Goal: Feedback & Contribution: Contribute content

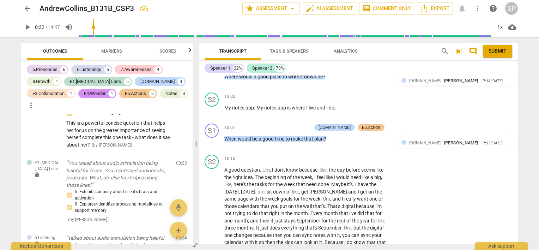
scroll to position [1410, 0]
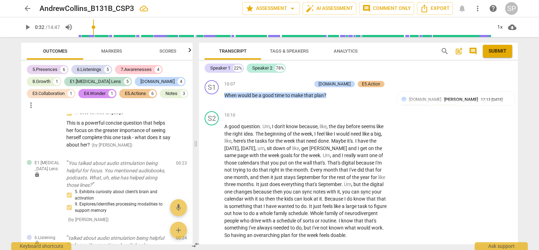
type input "32"
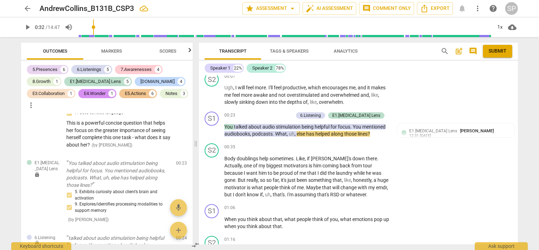
scroll to position [35, 0]
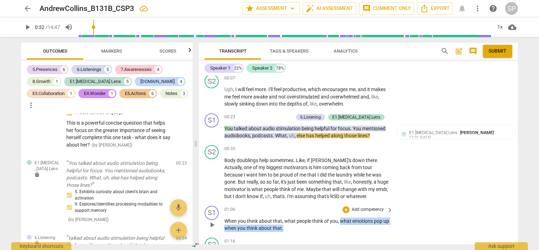
drag, startPoint x: 338, startPoint y: 220, endPoint x: 340, endPoint y: 224, distance: 4.6
click at [340, 225] on p "When you think about that , what people think of you , what emotions pop up whe…" at bounding box center [306, 224] width 165 height 14
click at [342, 211] on div "+" at bounding box center [345, 209] width 7 height 7
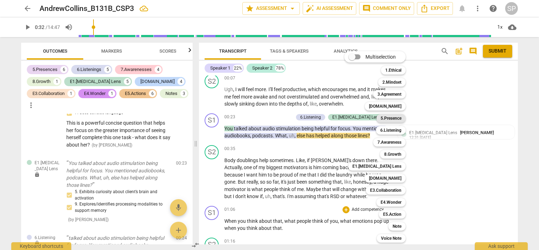
click at [398, 120] on b "5.Presence" at bounding box center [390, 118] width 21 height 8
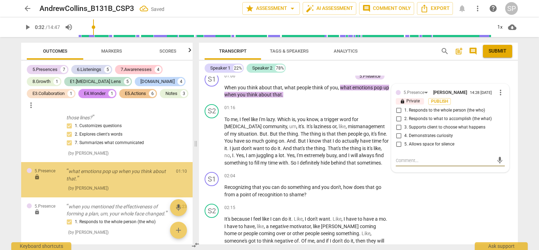
scroll to position [281, 0]
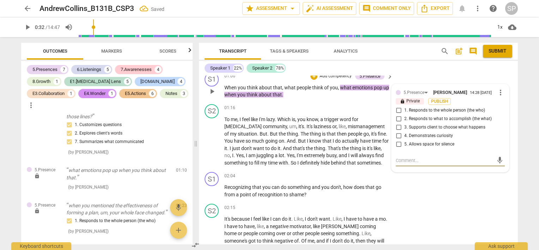
click at [398, 110] on input "1. Responds to the whole person (the who)" at bounding box center [398, 110] width 11 height 8
checkbox input "true"
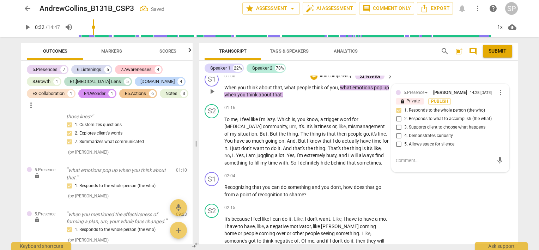
click at [397, 136] on input "4. Demonstrates curiosity" at bounding box center [398, 136] width 11 height 8
checkbox input "true"
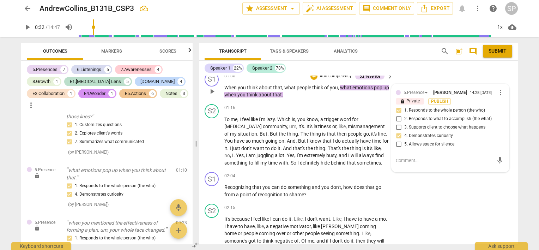
click at [324, 96] on p "When you think about that , what people think of you , what emotions pop up whe…" at bounding box center [306, 91] width 165 height 14
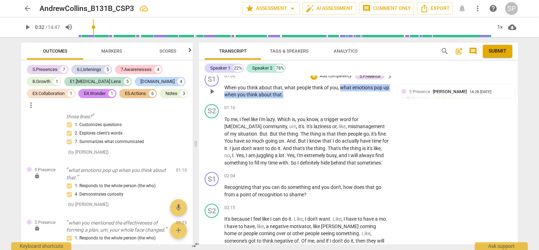
drag, startPoint x: 338, startPoint y: 86, endPoint x: 340, endPoint y: 92, distance: 6.4
click at [340, 92] on p "When you think about that , what people think of you , what emotions pop up whe…" at bounding box center [306, 91] width 165 height 14
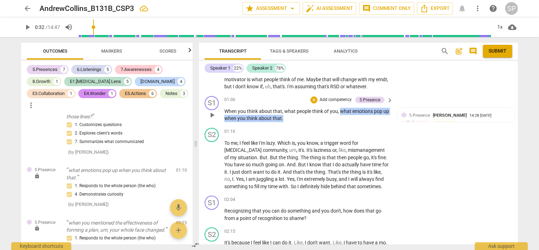
scroll to position [133, 0]
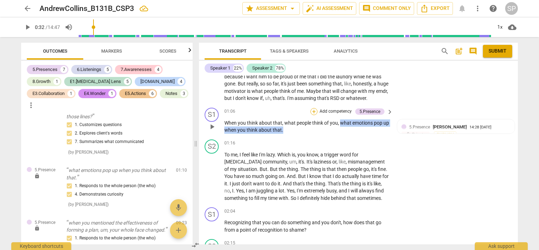
click at [314, 111] on div "+" at bounding box center [313, 111] width 7 height 7
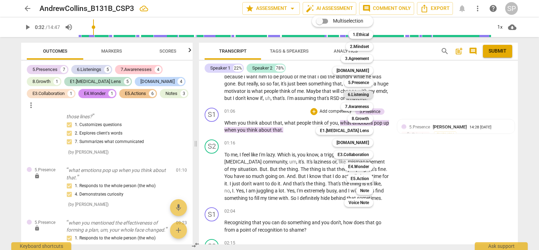
click at [358, 96] on b "6.Listening" at bounding box center [358, 94] width 21 height 8
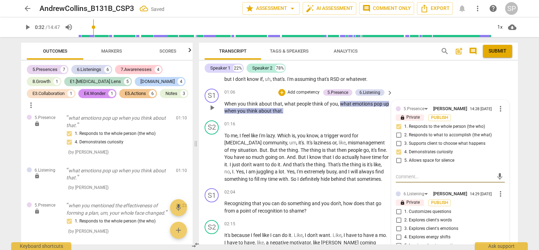
scroll to position [169, 0]
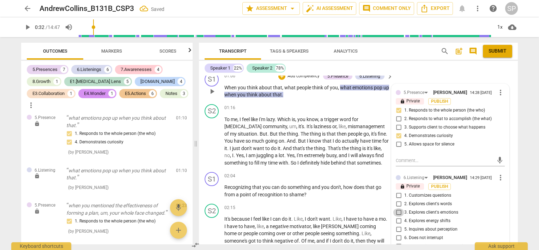
click at [399, 212] on input "3. Explores client's emotions" at bounding box center [398, 212] width 11 height 8
checkbox input "true"
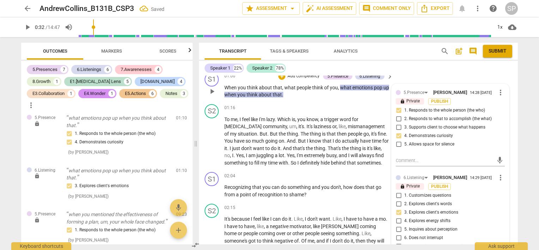
click at [395, 228] on input "5. Inquires about perception" at bounding box center [398, 229] width 11 height 8
checkbox input "true"
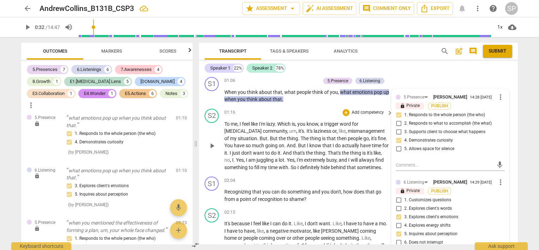
scroll to position [176, 0]
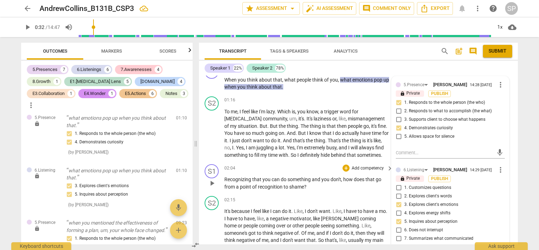
click at [292, 176] on p "Recognizing that you can do something and you don't , how does that go from a p…" at bounding box center [306, 183] width 165 height 14
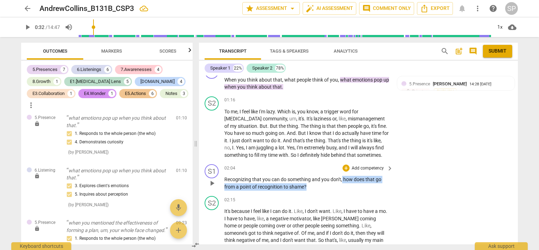
drag, startPoint x: 342, startPoint y: 178, endPoint x: 345, endPoint y: 188, distance: 10.7
click at [345, 188] on p "Recognizing that you can do something and you don't , how does that go from a p…" at bounding box center [306, 183] width 165 height 14
click at [344, 170] on div "+" at bounding box center [345, 167] width 7 height 7
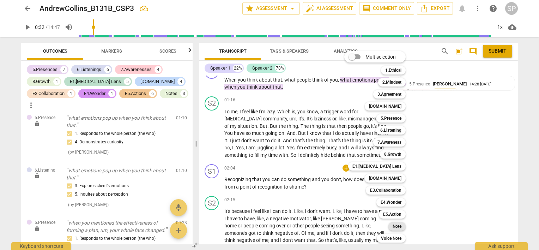
click at [396, 226] on b "Note" at bounding box center [396, 226] width 9 height 8
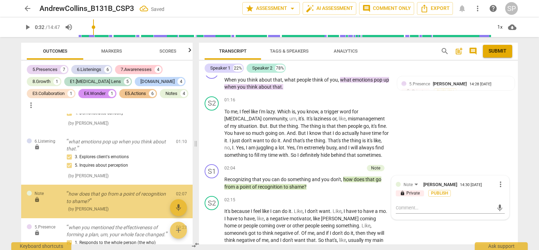
scroll to position [385, 0]
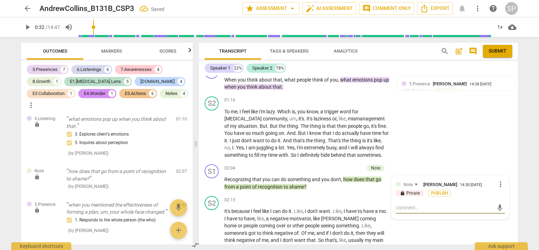
type textarea "I"
type textarea "I w"
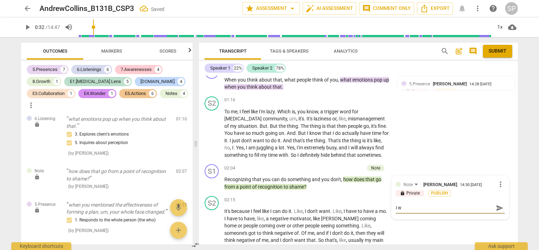
type textarea "I wo"
type textarea "I wou"
type textarea "I woul"
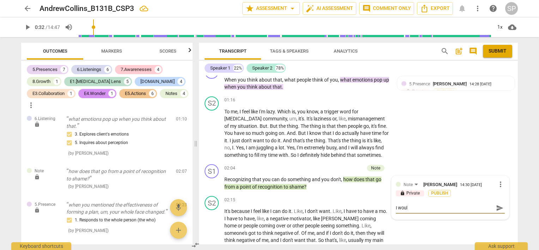
type textarea "I would"
type textarea "I would e"
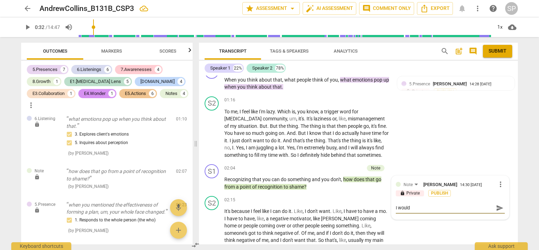
type textarea "I would e"
type textarea "I would"
type textarea "I would b"
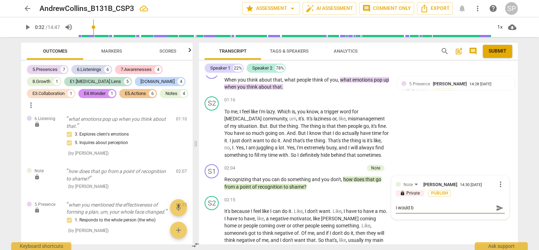
type textarea "I would be"
type textarea "I would be c"
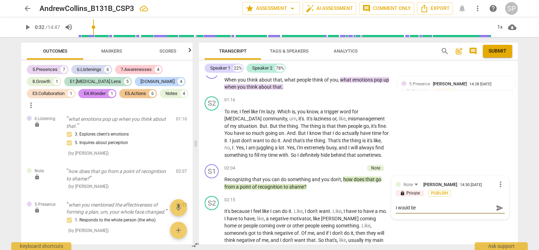
type textarea "I would be c"
type textarea "I would be ca"
type textarea "I would be c"
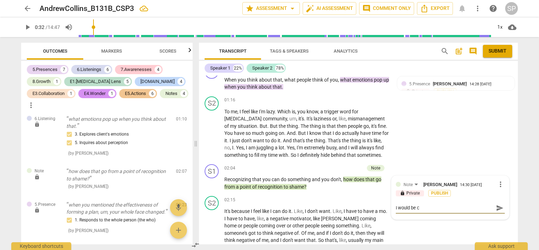
type textarea "I would be ca"
type textarea "I would be car"
type textarea "I would be carf"
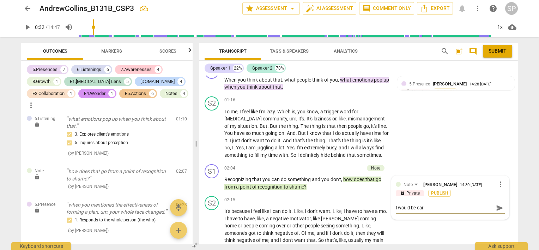
type textarea "I would be carf"
type textarea "I would be carfu"
type textarea "I would be carful"
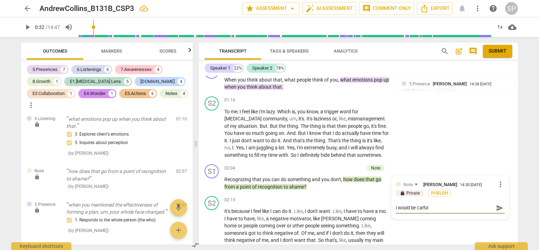
type textarea "I would be carfu"
type textarea "I would be carf"
type textarea "I would be car"
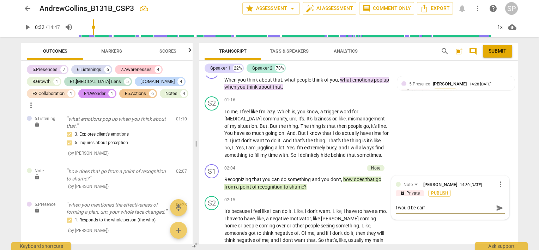
type textarea "I would be car"
type textarea "I would be care"
type textarea "I would be car"
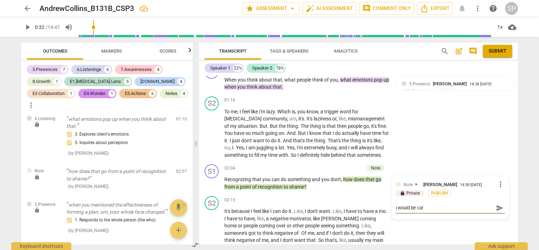
type textarea "I would be care"
type textarea "I would be caref"
type textarea "I would be carefu"
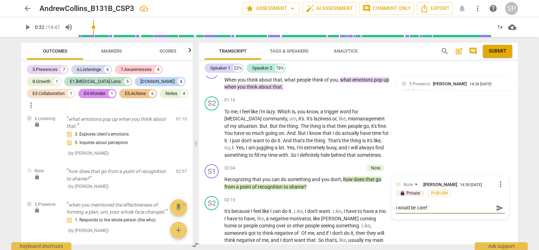
type textarea "I would be carefu"
type textarea "I would be careful"
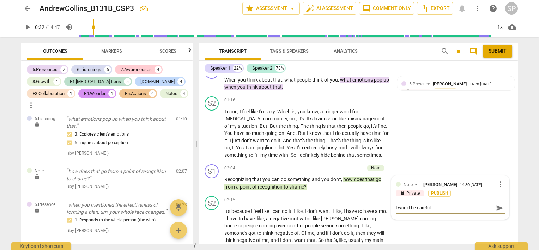
type textarea "I would be careful n"
type textarea "I would be careful"
type textarea "I would be careful t"
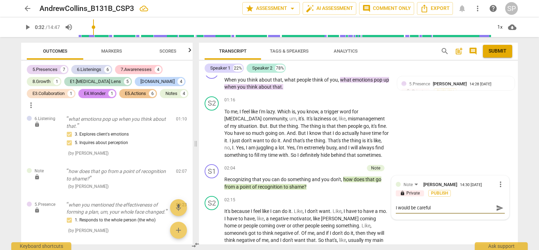
type textarea "I would be careful t"
type textarea "I would be careful th"
type textarea "I would be careful tha"
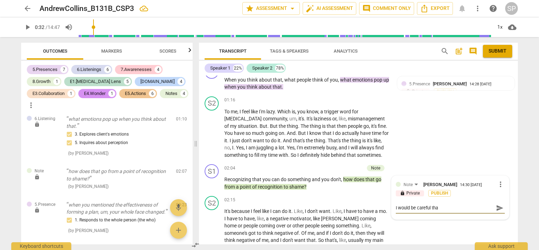
type textarea "I would be careful that"
type textarea "I would be careful that y"
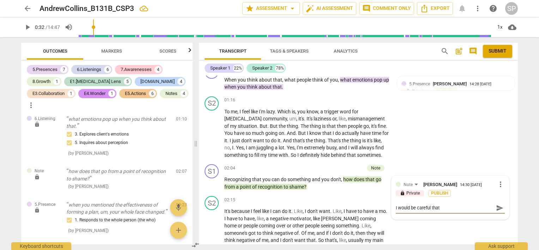
type textarea "I would be careful that y"
type textarea "I would be careful that yo"
type textarea "I would be careful that you"
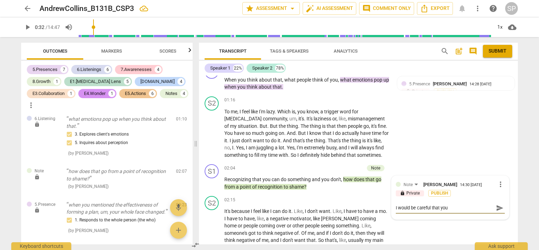
type textarea "I would be careful that you"
type textarea "I would be careful that you a"
type textarea "I would be careful that you ar"
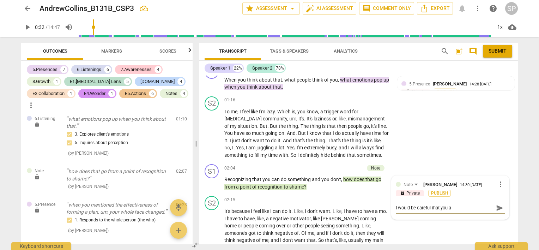
type textarea "I would be careful that you ar"
type textarea "I would be careful that you are"
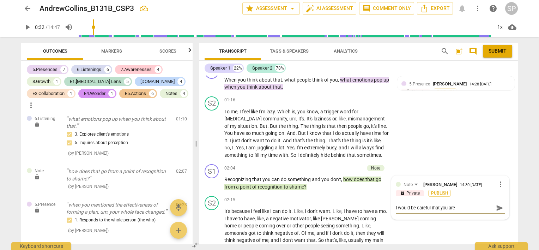
type textarea "I would be careful that you are n"
type textarea "I would be careful that you are no"
type textarea "I would be careful that you are n"
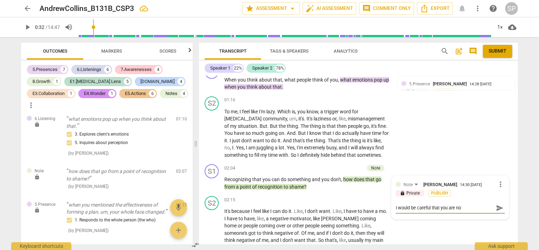
type textarea "I would be careful that you are n"
type textarea "I would be careful that you are"
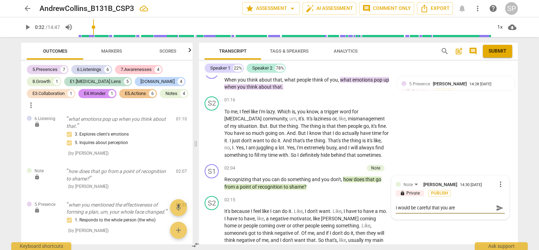
type textarea "I would be careful that you ar"
type textarea "I would be careful that you a"
type textarea "I would be careful that you"
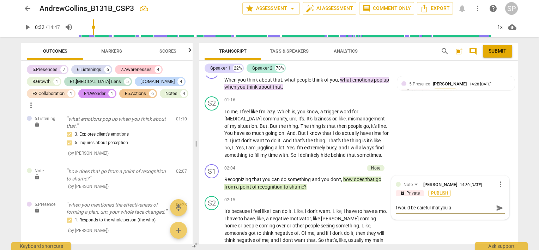
type textarea "I would be careful that you"
type textarea "I would be careful that yo"
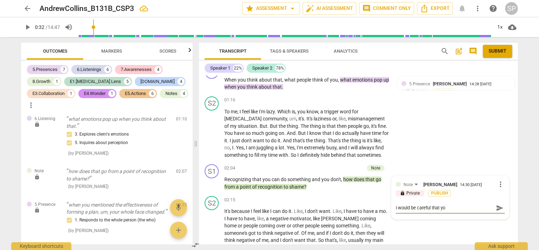
type textarea "I would be careful that y"
type textarea "I would be careful that"
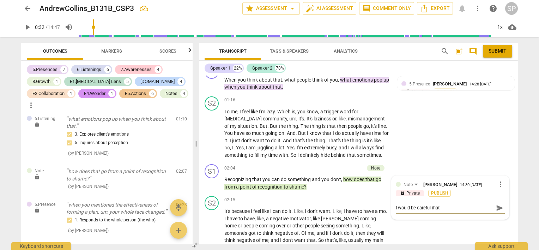
type textarea "I would be careful that"
type textarea "I would be careful tha"
type textarea "I would be careful th"
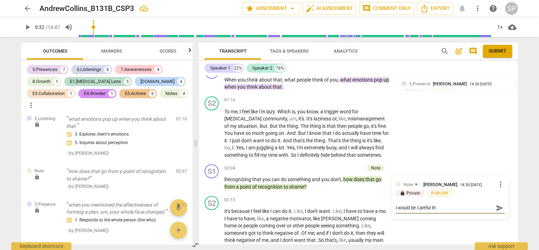
type textarea "I would be careful t"
type textarea "I would be careful"
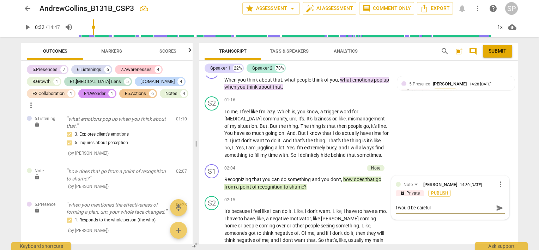
type textarea "I would be careful"
type textarea "I would be carefu"
type textarea "I would be caref"
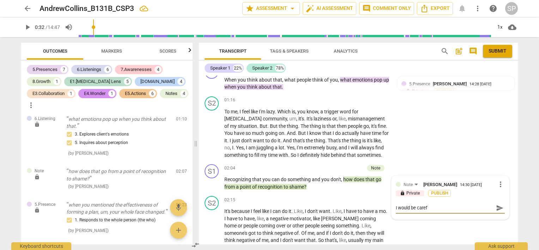
type textarea "I would be care"
type textarea "I would be car"
type textarea "I would be ca"
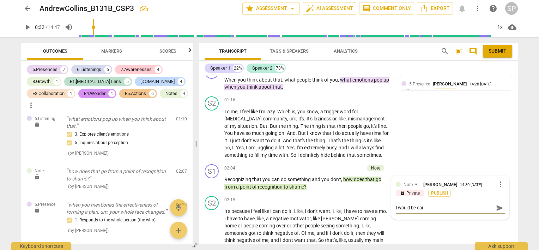
type textarea "I would be ca"
type textarea "I would be c"
type textarea "I would be"
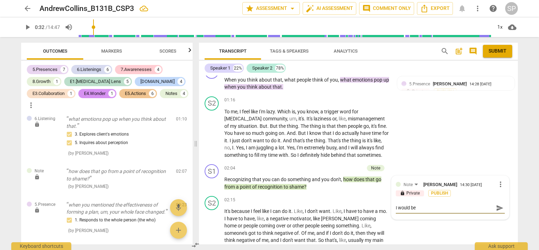
type textarea "I would be"
type textarea "I would b"
type textarea "I would"
type textarea "I would n"
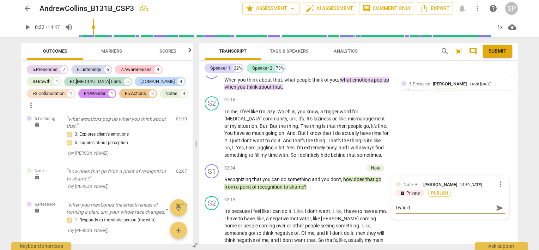
type textarea "I would n"
type textarea "I would no"
type textarea "I would not"
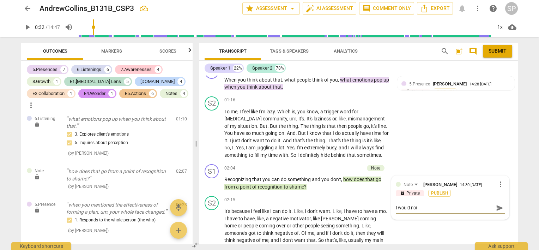
type textarea "I would [PERSON_NAME]"
type textarea "I would not"
type textarea "I would no"
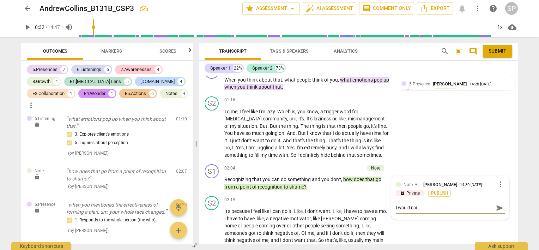
type textarea "I would no"
type textarea "I would n"
type textarea "I would"
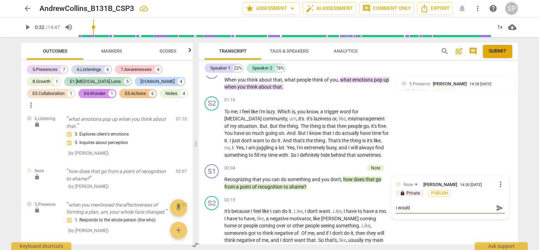
type textarea "I would"
type textarea "I woul"
type textarea "I would"
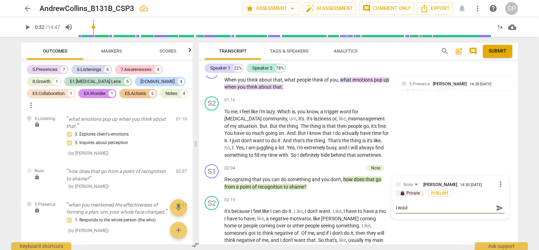
type textarea "I would"
type textarea "I would a"
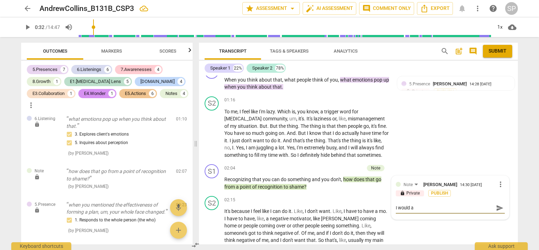
type textarea "I would ac"
type textarea "I would ack"
type textarea "I would ackn"
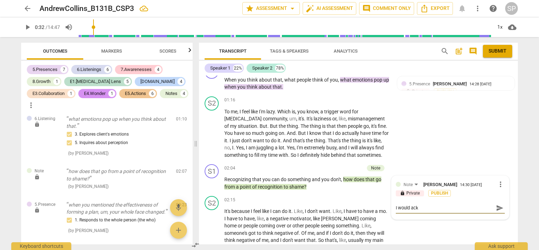
type textarea "I would ackn"
type textarea "I would ackno"
type textarea "I would acknow"
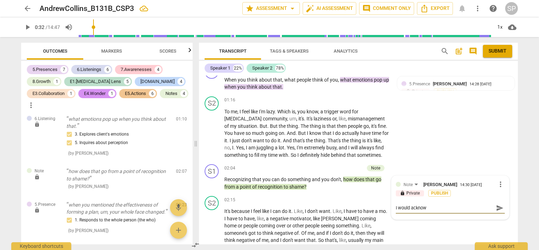
type textarea "I would acknowl"
type textarea "I would acknowle"
type textarea "I would acknowled"
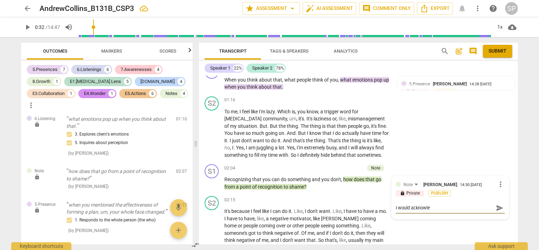
type textarea "I would acknowled"
type textarea "I would acknowledg"
type textarea "I would acknowledge"
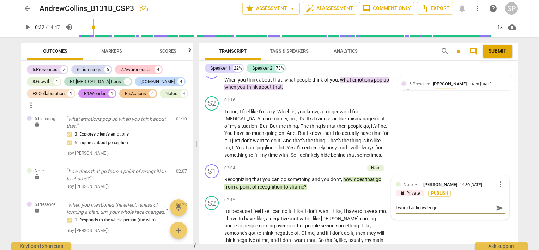
type textarea "I would acknowledge"
type textarea "I would acknowledge h"
type textarea "I would acknowledge he"
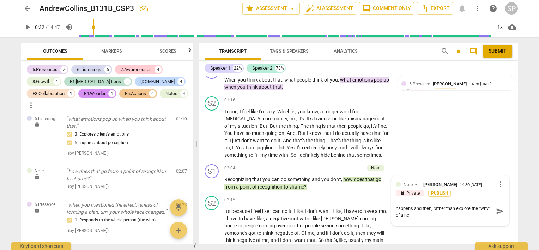
scroll to position [0, 0]
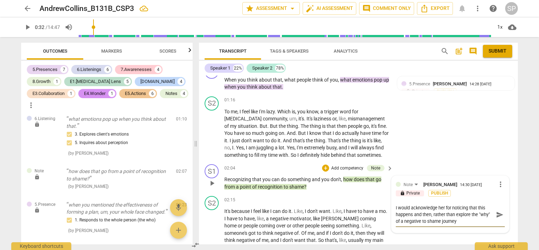
click at [402, 220] on textarea "I would acknowledge her for noticing that this happens and then, rather than ex…" at bounding box center [445, 214] width 98 height 20
drag, startPoint x: 394, startPoint y: 208, endPoint x: 433, endPoint y: 212, distance: 39.0
click at [433, 212] on textarea "I would acknowledge her for noticing that this happens and then, rather than ex…" at bounding box center [445, 214] width 98 height 20
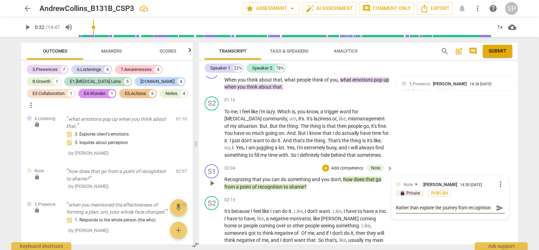
click at [466, 209] on textarea "Rather than explore the journey from recognition to" at bounding box center [445, 207] width 98 height 7
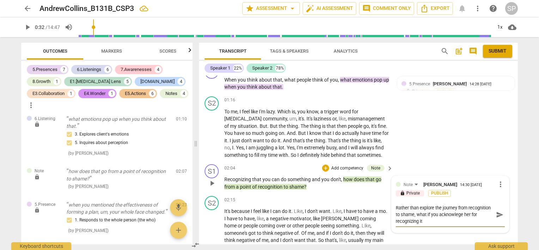
scroll to position [6, 0]
click at [445, 215] on textarea "Rather than explore the journey from recognition to shame, what if you acknowle…" at bounding box center [445, 210] width 98 height 13
click at [460, 223] on textarea "Rather than explore the journey from recognition to shame, what if you acknowle…" at bounding box center [445, 214] width 98 height 20
click at [462, 221] on textarea "Rather than explore the journey from recognition to shame, what if you acknowle…" at bounding box center [445, 217] width 98 height 27
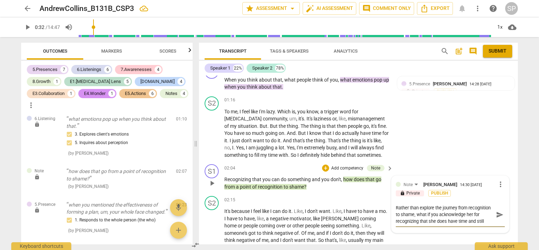
click at [441, 221] on textarea "Rather than explore the journey from recognition to shame, what if you acknowle…" at bounding box center [445, 214] width 98 height 20
click at [491, 226] on textarea "Rather than explore the journey from recognition to shame, what if you acknowle…" at bounding box center [445, 217] width 98 height 27
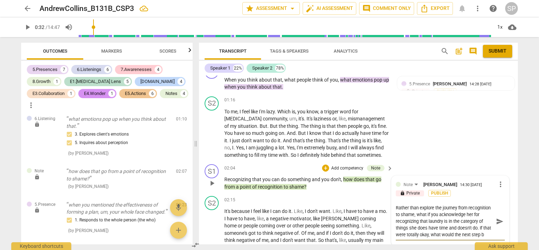
scroll to position [6, 0]
click at [441, 215] on textarea "Rather than explore the journey from recognition to shame, what if you acknowle…" at bounding box center [445, 220] width 98 height 33
click at [422, 229] on textarea "Rather than explore the journey from recognition to shame, what if you acknowle…" at bounding box center [445, 220] width 98 height 33
click at [447, 226] on textarea "Rather than explore the journey from recognition to shame, what if you acknowle…" at bounding box center [445, 217] width 98 height 27
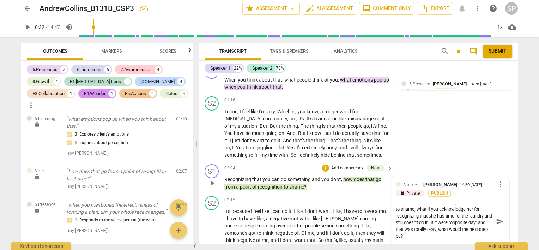
scroll to position [7, 0]
drag, startPoint x: 476, startPoint y: 227, endPoint x: 476, endPoint y: 236, distance: 8.5
click at [476, 236] on textarea "Rather than explore the journey from recognition to shame, what if you acknowle…" at bounding box center [445, 220] width 98 height 33
click at [440, 221] on textarea "Rather than explore the journey from recognition to shame, what if you acknowle…" at bounding box center [445, 224] width 98 height 40
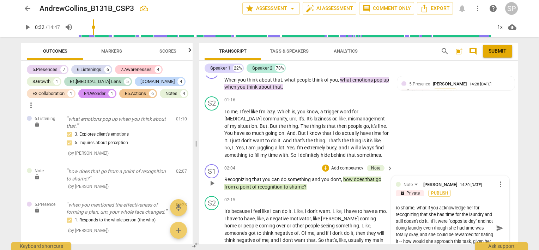
click at [477, 228] on textarea "Rather than explore the journey from recognition to shame, what if you acknowle…" at bounding box center [445, 227] width 98 height 47
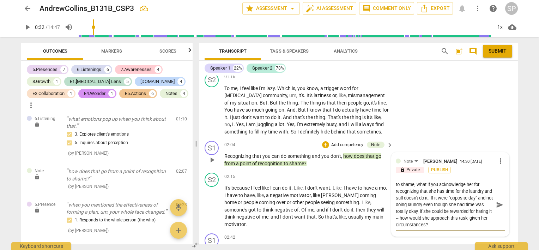
scroll to position [212, 0]
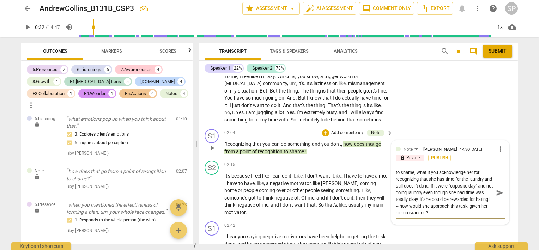
click at [440, 207] on textarea "Rather than explore the journey from recognition to shame, what if you acknowle…" at bounding box center [445, 192] width 98 height 47
click at [499, 191] on span "send" at bounding box center [500, 193] width 8 height 8
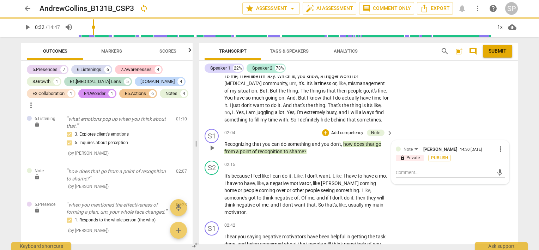
scroll to position [0, 0]
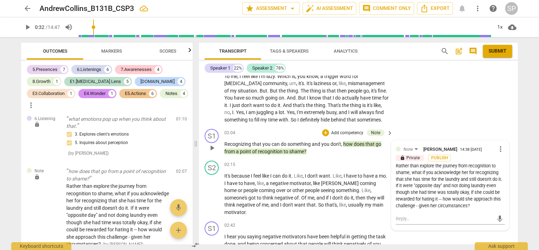
click at [399, 186] on div "Rather than explore the journey from recognition to shame, what if you acknowle…" at bounding box center [450, 186] width 109 height 46
click at [496, 150] on span "more_vert" at bounding box center [500, 149] width 8 height 8
click at [498, 149] on li "Edit" at bounding box center [506, 148] width 24 height 13
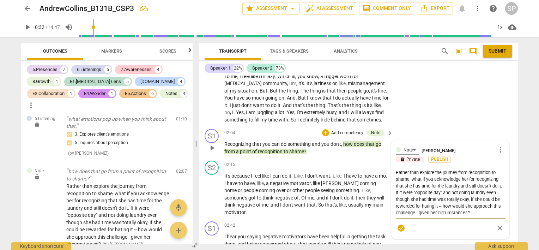
click at [399, 191] on textarea "Rather than explore the journey from recognition to shame, what if you acknowle…" at bounding box center [450, 192] width 109 height 47
drag, startPoint x: 496, startPoint y: 205, endPoint x: 418, endPoint y: 209, distance: 77.3
click at [418, 209] on textarea "Rather than explore the journey from recognition to shame, what if you acknowle…" at bounding box center [450, 196] width 109 height 54
click at [398, 225] on span "check_circle" at bounding box center [401, 228] width 8 height 8
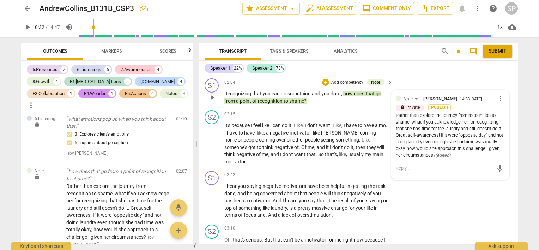
scroll to position [212, 0]
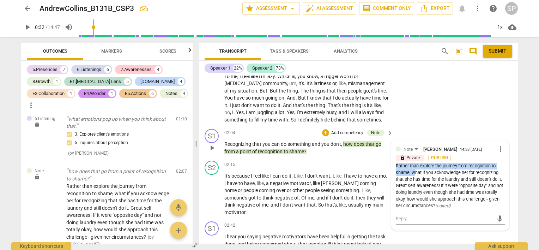
drag, startPoint x: 394, startPoint y: 165, endPoint x: 411, endPoint y: 172, distance: 18.0
click at [412, 172] on div "Rather than explore the journey from recognition to shame, what if you acknowle…" at bounding box center [450, 186] width 109 height 46
click at [496, 148] on span "more_vert" at bounding box center [500, 149] width 8 height 8
click at [506, 148] on li "Edit" at bounding box center [506, 148] width 24 height 13
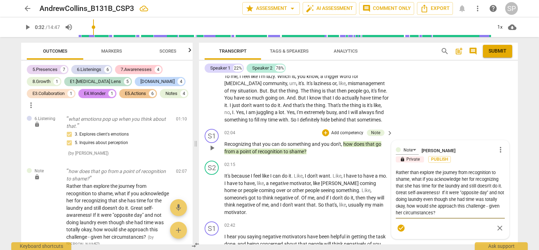
drag, startPoint x: 395, startPoint y: 171, endPoint x: 408, endPoint y: 176, distance: 14.2
click at [408, 176] on textarea "Rather than explore the journey from recognition to shame, what if you acknowle…" at bounding box center [450, 192] width 109 height 47
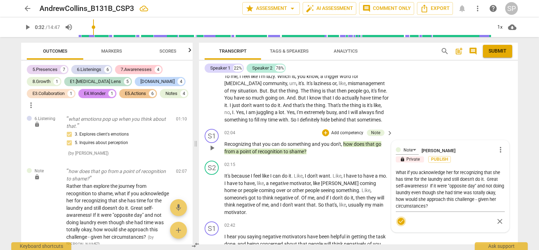
click at [401, 219] on span "check_circle" at bounding box center [401, 221] width 8 height 8
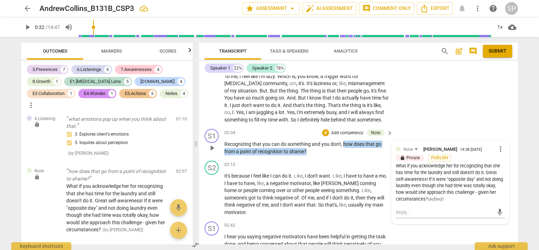
drag, startPoint x: 343, startPoint y: 142, endPoint x: 343, endPoint y: 149, distance: 6.7
click at [343, 149] on p "Recognizing that you can do something and you don't , how does that go from a p…" at bounding box center [306, 147] width 165 height 14
click at [319, 155] on div "S1 play_arrow pause 02:04 + Add competency Note keyboard_arrow_right Recognizin…" at bounding box center [358, 142] width 319 height 32
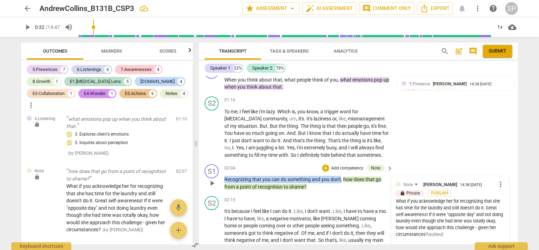
drag, startPoint x: 224, startPoint y: 178, endPoint x: 341, endPoint y: 181, distance: 117.1
click at [341, 181] on div "S1 play_arrow pause 02:04 + Add competency Note keyboard_arrow_right Recognizin…" at bounding box center [358, 177] width 319 height 32
click at [324, 169] on div "+" at bounding box center [325, 167] width 7 height 7
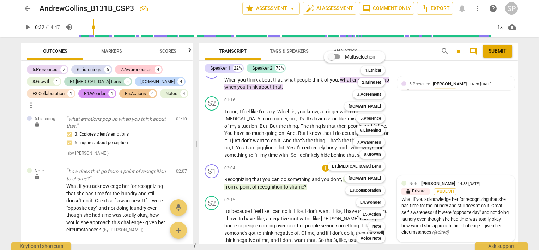
click at [324, 187] on div "Multiselection m 1.Ethical 1 2.Mindset 2 3.Agreement 3 [DOMAIN_NAME] 4 5.Presen…" at bounding box center [360, 146] width 78 height 195
drag, startPoint x: 225, startPoint y: 179, endPoint x: 267, endPoint y: 186, distance: 43.3
click at [267, 186] on div at bounding box center [269, 125] width 539 height 250
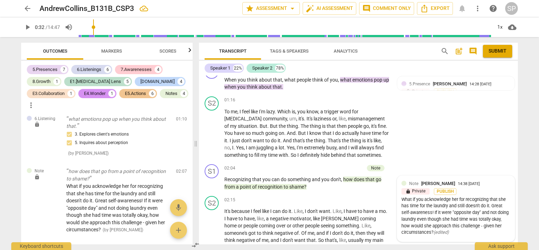
click at [249, 166] on div "02:04 + Add competency Note keyboard_arrow_right" at bounding box center [308, 168] width 169 height 8
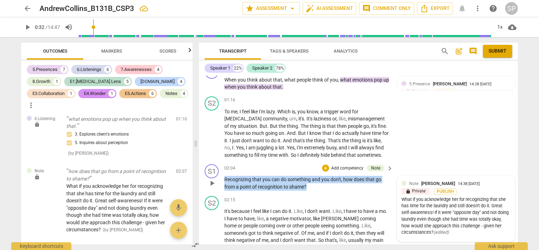
drag, startPoint x: 225, startPoint y: 180, endPoint x: 310, endPoint y: 186, distance: 84.8
click at [310, 186] on p "Recognizing that you can do something and you don't , how does that go from a p…" at bounding box center [306, 183] width 165 height 14
click at [323, 169] on div "+" at bounding box center [325, 167] width 7 height 7
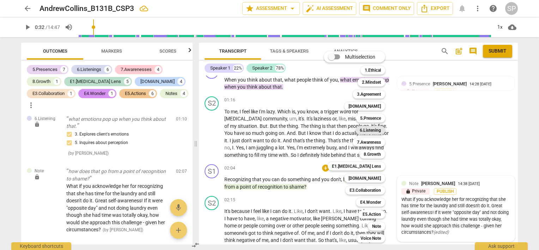
click at [374, 132] on b "6.Listening" at bounding box center [370, 130] width 21 height 8
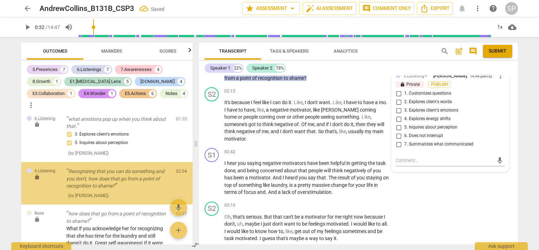
scroll to position [390, 0]
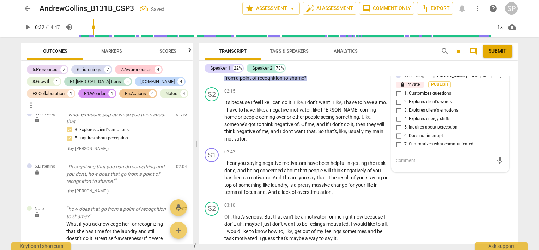
click at [398, 100] on input "2. Explores client's words" at bounding box center [398, 102] width 11 height 8
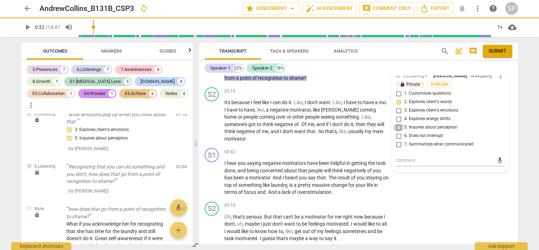
click at [395, 126] on input "5. Inquires about perception" at bounding box center [398, 127] width 11 height 8
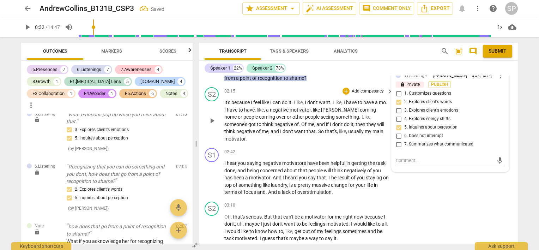
click at [314, 98] on div "02:15 + Add competency keyboard_arrow_right It's because I feel like I can do i…" at bounding box center [308, 114] width 169 height 55
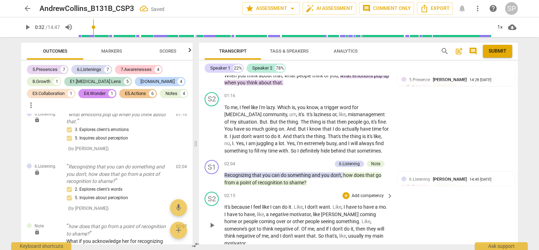
scroll to position [179, 0]
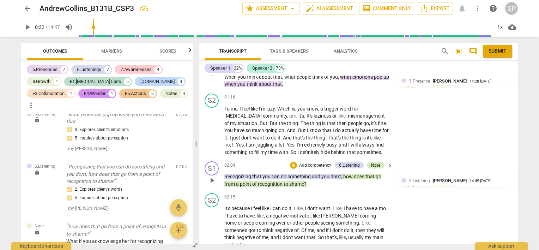
click at [367, 165] on div "Note" at bounding box center [376, 165] width 18 height 6
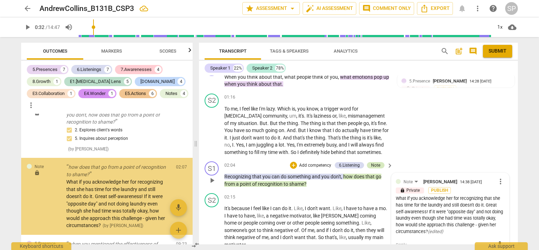
scroll to position [466, 0]
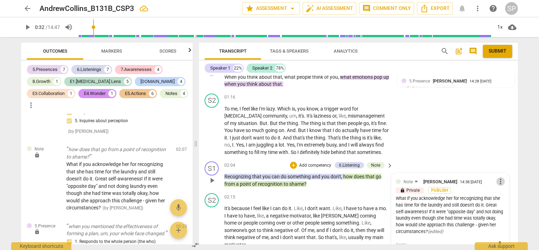
click at [497, 182] on span "more_vert" at bounding box center [500, 181] width 8 height 8
click at [499, 180] on li "Edit" at bounding box center [506, 180] width 24 height 13
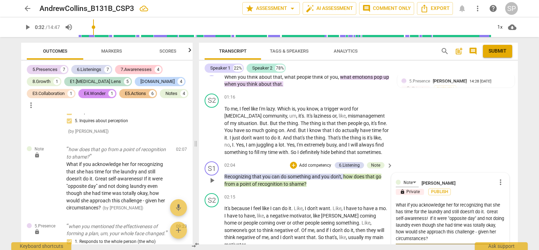
click at [427, 217] on textarea "What if you acknowledge her for recognizing that she has time for the laundry a…" at bounding box center [450, 221] width 109 height 40
click at [424, 218] on textarea "What if you acknowledge her for recognizing that she has time for the laundry a…" at bounding box center [450, 224] width 109 height 47
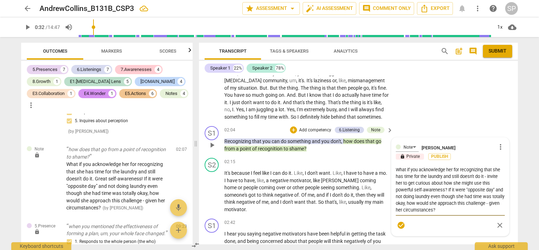
click at [418, 203] on textarea "What if you acknowledge her for recognizing that she has time for the laundry a…" at bounding box center [450, 189] width 109 height 47
click at [416, 202] on textarea "What if you acknowledge her for recognizing that she has time for the laundry a…" at bounding box center [450, 189] width 109 height 47
click at [492, 189] on textarea "What if you acknowledge her for recognizing that she has time for the laundry a…" at bounding box center [450, 189] width 109 height 47
click at [403, 196] on textarea "What if you acknowledge her for recognizing that she has time for the laundry a…" at bounding box center [450, 189] width 109 height 47
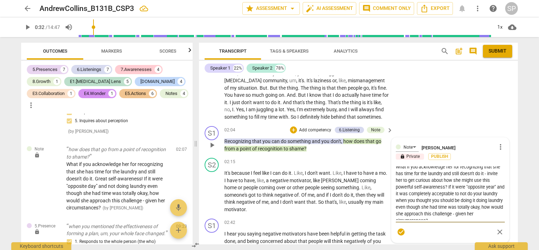
scroll to position [7, 0]
drag, startPoint x: 397, startPoint y: 209, endPoint x: 417, endPoint y: 210, distance: 20.1
click at [417, 210] on textarea "What if you acknowledge her for recognizing that she has time for the laundry a…" at bounding box center [450, 193] width 109 height 54
click at [432, 215] on textarea "What if you acknowledge her for recognizing that she has time for the laundry a…" at bounding box center [450, 193] width 109 height 54
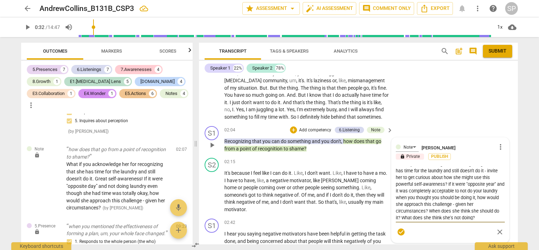
scroll to position [7, 0]
drag, startPoint x: 427, startPoint y: 209, endPoint x: 476, endPoint y: 214, distance: 48.6
click at [476, 214] on textarea "What if you acknowledge her for recognizing that she has time for the laundry a…" at bounding box center [450, 193] width 109 height 54
drag, startPoint x: 427, startPoint y: 210, endPoint x: 439, endPoint y: 214, distance: 12.2
click at [439, 214] on textarea "What if you acknowledge her for recognizing that she has time for the laundry a…" at bounding box center [450, 193] width 109 height 54
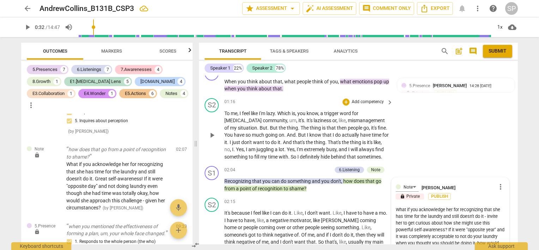
scroll to position [212, 0]
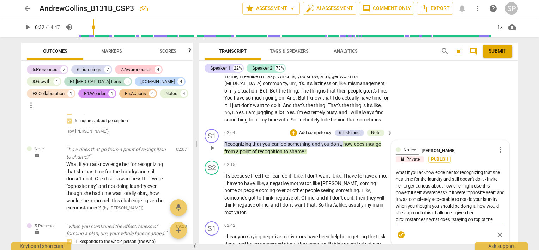
click at [396, 172] on textarea "What if you acknowledge her for recognizing that she has time for the laundry a…" at bounding box center [450, 196] width 109 height 54
click at [403, 231] on span "check_circle" at bounding box center [401, 234] width 8 height 8
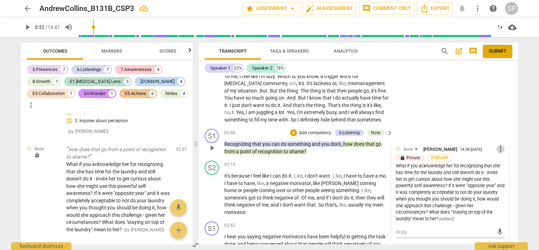
click at [496, 146] on span "more_vert" at bounding box center [500, 149] width 8 height 8
click at [507, 150] on li "Edit" at bounding box center [506, 148] width 24 height 13
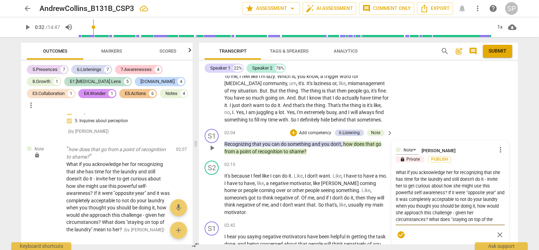
click at [448, 219] on textarea "What if you acknowledge her for recognizing that she has time for the laundry a…" at bounding box center [450, 196] width 109 height 54
click at [443, 219] on textarea "What if you acknowledge her for recognizing that she has time for the laundry a…" at bounding box center [450, 196] width 109 height 54
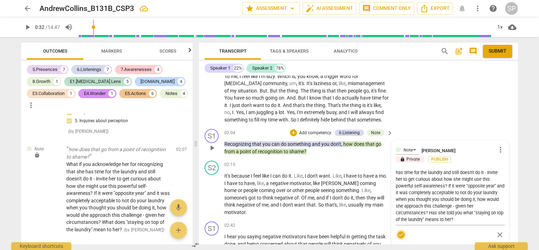
click at [401, 234] on span "check_circle" at bounding box center [401, 234] width 8 height 8
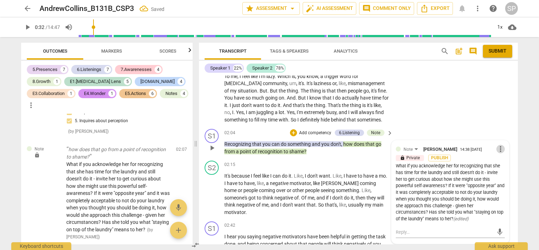
click at [499, 149] on span "more_vert" at bounding box center [500, 149] width 8 height 8
click at [499, 149] on li "Edit" at bounding box center [506, 148] width 24 height 13
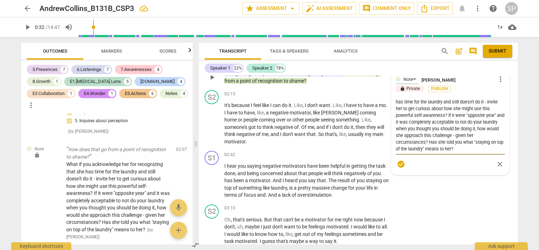
click at [458, 149] on textarea "What if you acknowledge her for recognizing that she has time for the laundry a…" at bounding box center [450, 125] width 109 height 54
click at [398, 163] on span "check_circle" at bounding box center [401, 164] width 8 height 8
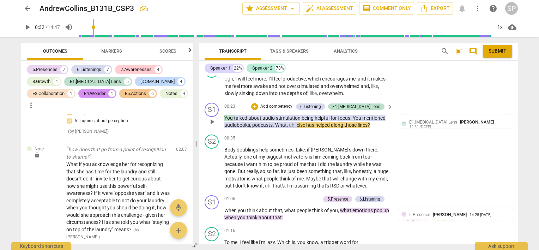
scroll to position [0, 0]
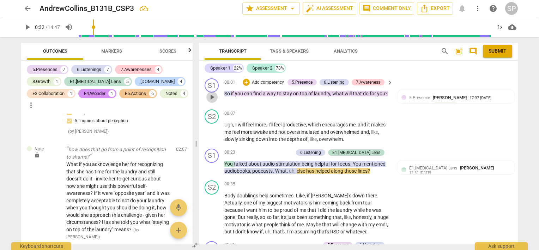
click at [213, 96] on span "play_arrow" at bounding box center [212, 97] width 8 height 8
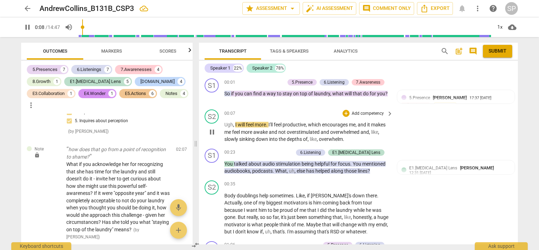
click at [216, 133] on span "pause" at bounding box center [211, 132] width 11 height 8
click at [210, 132] on span "play_arrow" at bounding box center [212, 132] width 8 height 8
click at [211, 165] on span "pause" at bounding box center [212, 167] width 8 height 8
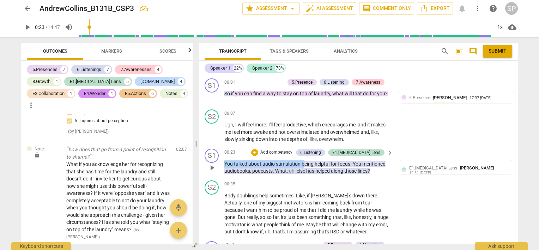
drag, startPoint x: 224, startPoint y: 163, endPoint x: 296, endPoint y: 164, distance: 71.9
click at [303, 164] on p "You talked about audio stimulation being helpful for focus . You mentioned audi…" at bounding box center [306, 167] width 165 height 14
click at [258, 152] on div "+" at bounding box center [254, 152] width 7 height 7
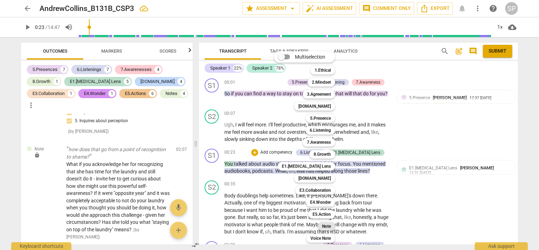
click at [324, 227] on b "Note" at bounding box center [326, 226] width 9 height 8
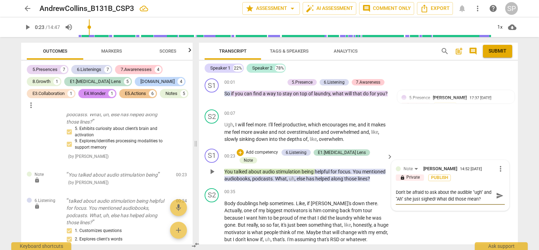
click at [477, 189] on textarea "Don't be afraid to ask about the audible "ugh" and "Ah" she just sighed! What d…" at bounding box center [445, 195] width 98 height 13
click at [496, 195] on span "send" at bounding box center [500, 195] width 8 height 8
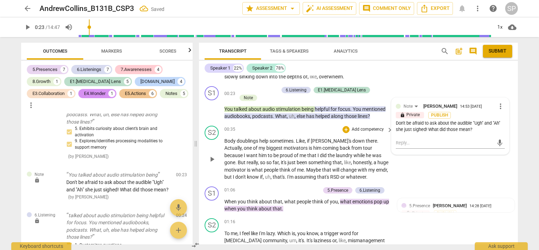
scroll to position [71, 0]
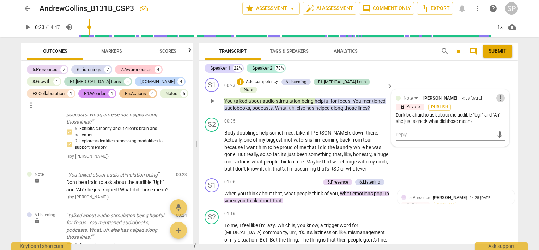
click at [496, 98] on span "more_vert" at bounding box center [500, 98] width 8 height 8
click at [499, 97] on li "Edit" at bounding box center [506, 97] width 24 height 13
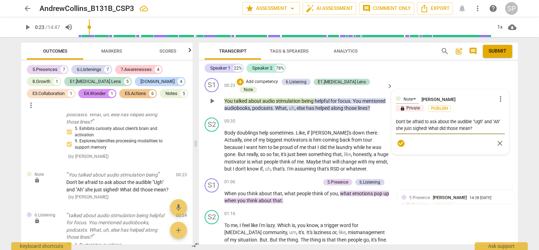
click at [488, 125] on textarea "Don't be afraid to ask about the audible "Ugh" and "Ah" she just sighed! What d…" at bounding box center [450, 124] width 109 height 13
click at [398, 153] on span "check_circle" at bounding box center [401, 156] width 8 height 8
